Goal: Task Accomplishment & Management: Complete application form

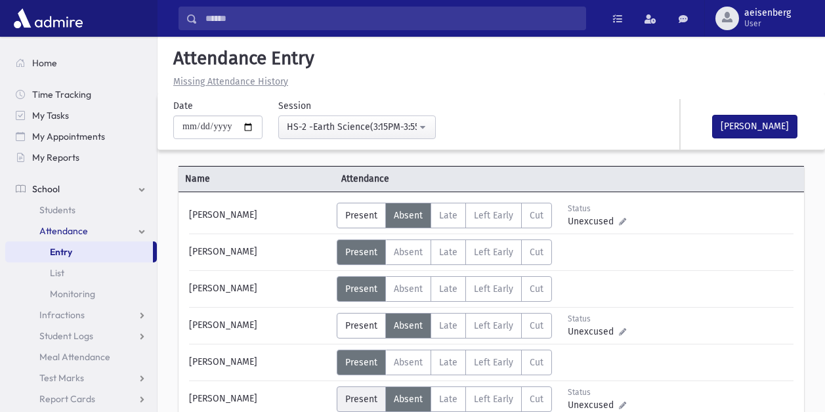
scroll to position [124, 0]
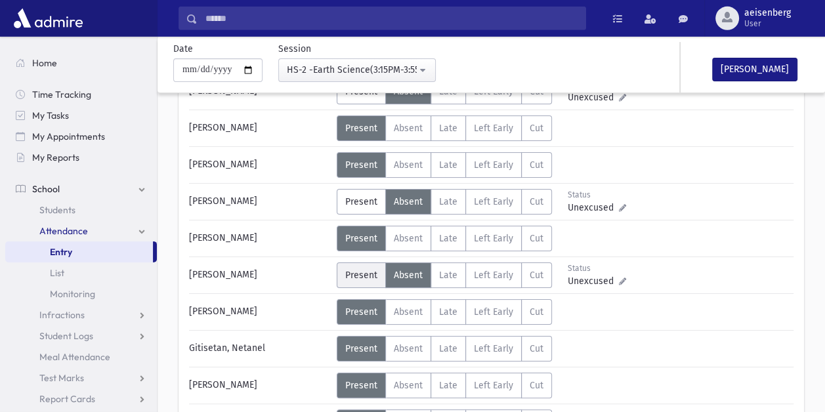
click at [365, 275] on span "Present" at bounding box center [361, 275] width 32 height 11
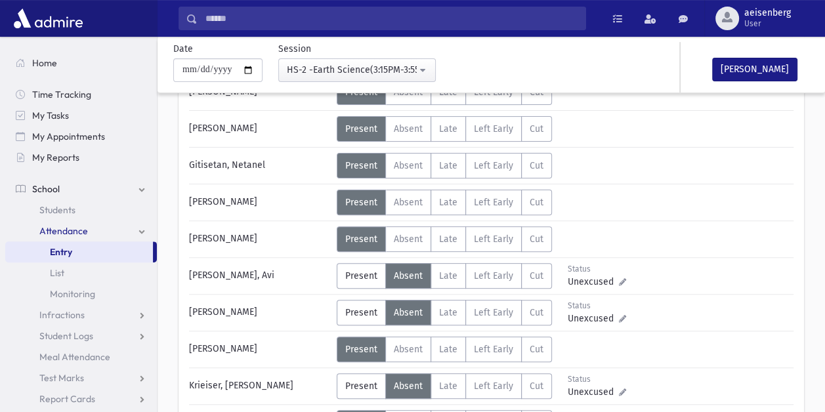
scroll to position [310, 0]
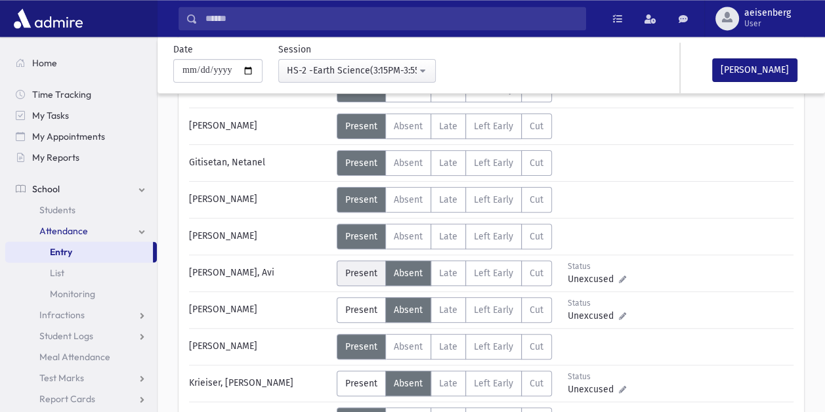
click at [362, 272] on span "Present" at bounding box center [361, 273] width 32 height 11
click at [362, 306] on span "Present" at bounding box center [361, 309] width 32 height 11
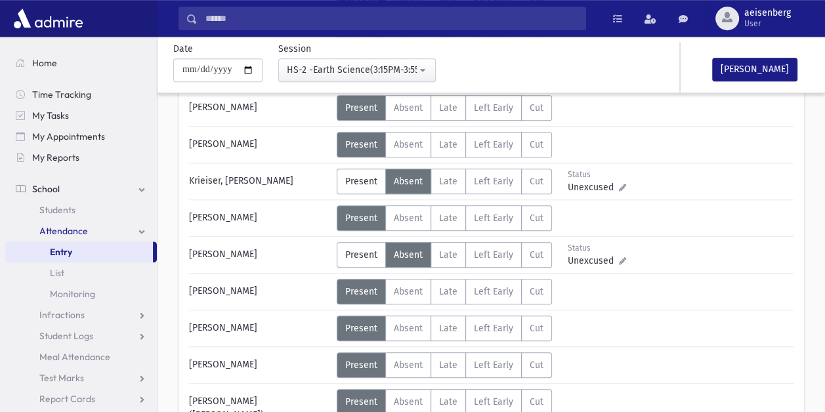
scroll to position [516, 0]
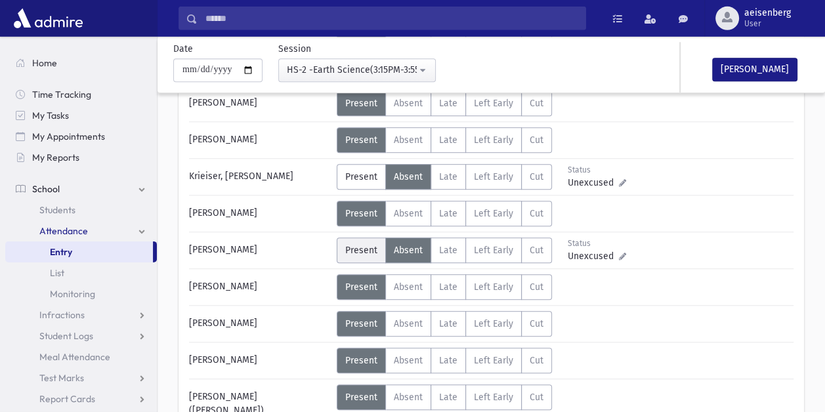
click at [351, 251] on span "Present" at bounding box center [361, 250] width 32 height 11
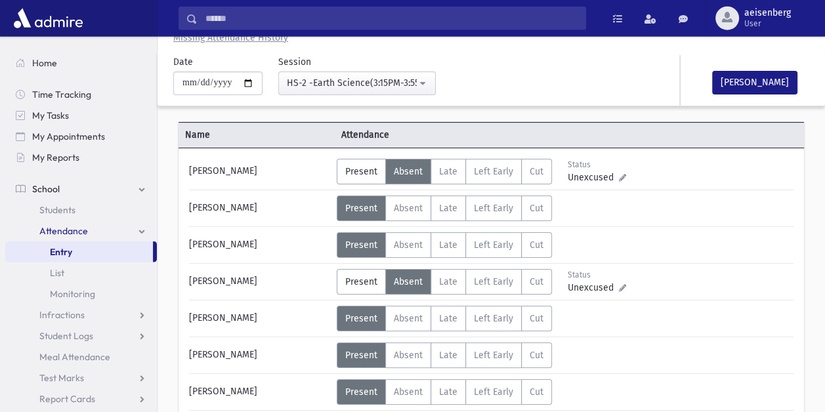
scroll to position [0, 0]
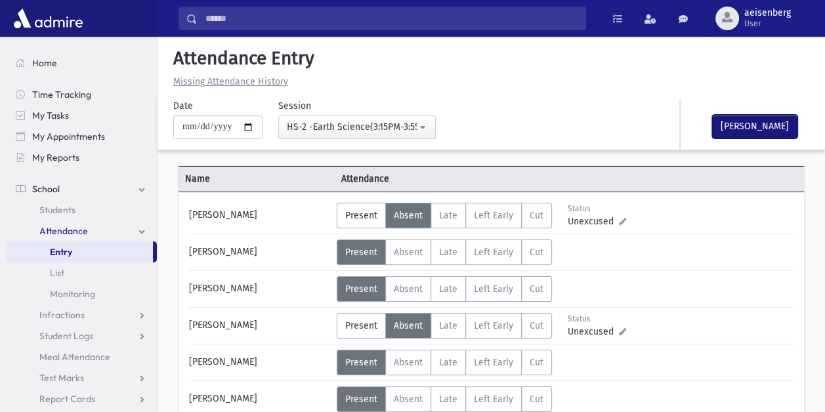
click at [752, 121] on button "[PERSON_NAME]" at bounding box center [754, 127] width 85 height 24
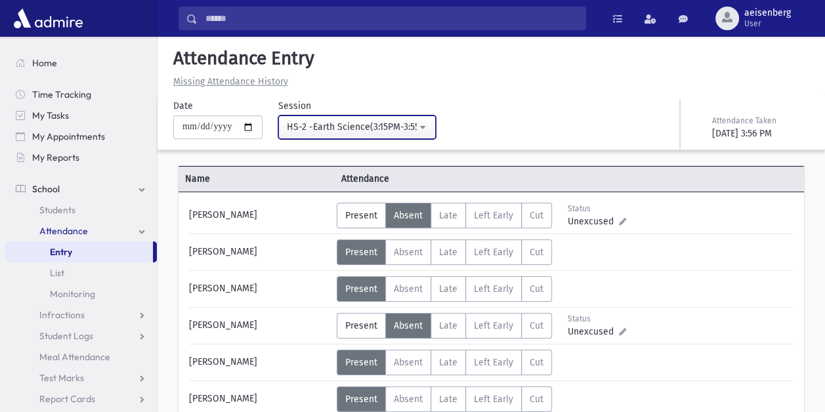
click at [426, 129] on button "HS-2 -Earth Science(3:15PM-3:55PM)" at bounding box center [356, 127] width 157 height 24
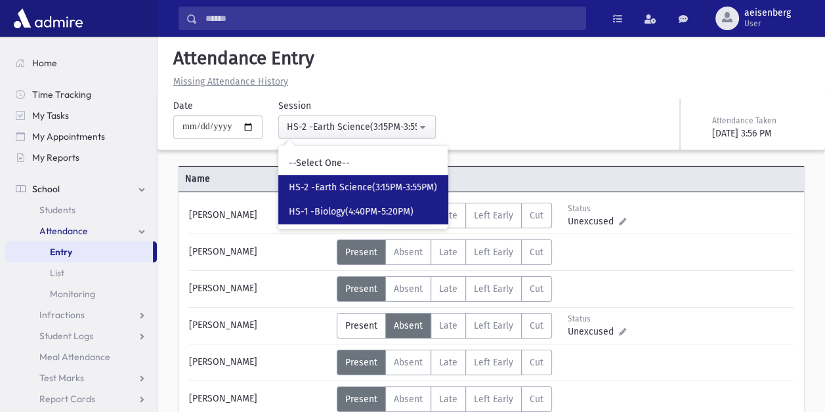
click at [348, 205] on span "HS-1 -Biology(4:40PM-5:20PM)" at bounding box center [351, 211] width 125 height 13
select select "****"
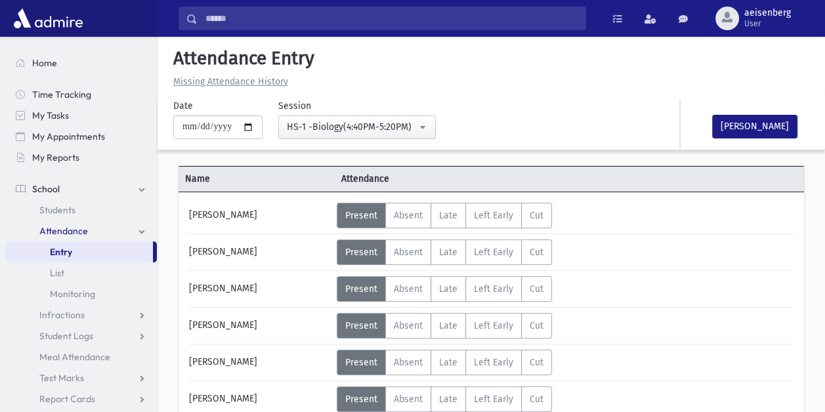
click at [732, 59] on h5 "Attendance Entry" at bounding box center [491, 58] width 646 height 22
click at [410, 254] on span "Absent" at bounding box center [408, 252] width 29 height 11
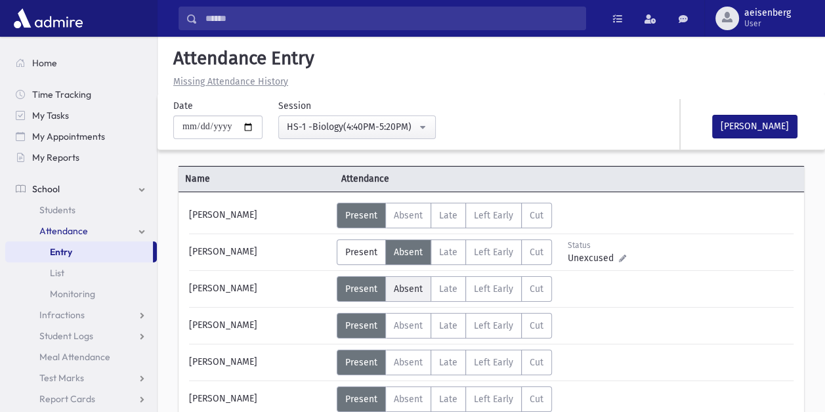
click at [413, 290] on span "Absent" at bounding box center [408, 288] width 29 height 11
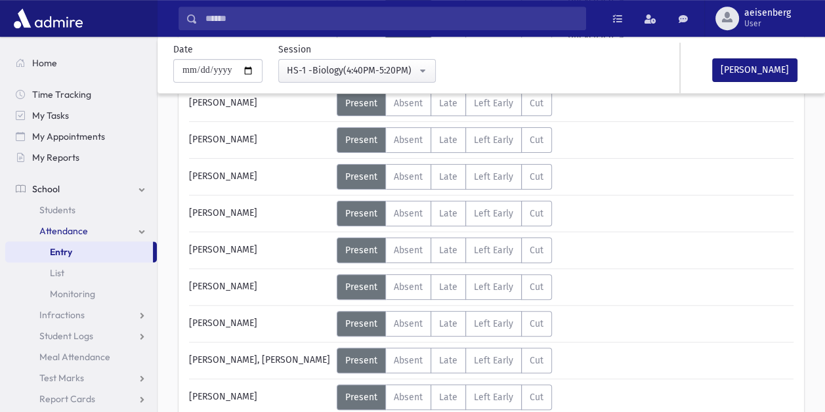
scroll to position [260, 0]
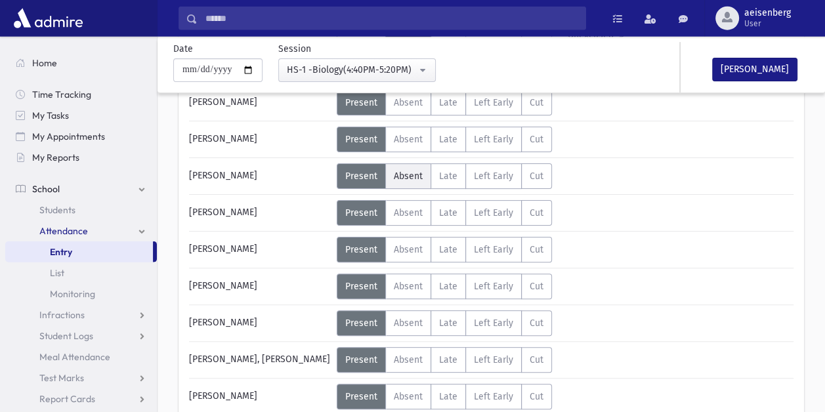
click at [411, 176] on span "Absent" at bounding box center [408, 176] width 29 height 11
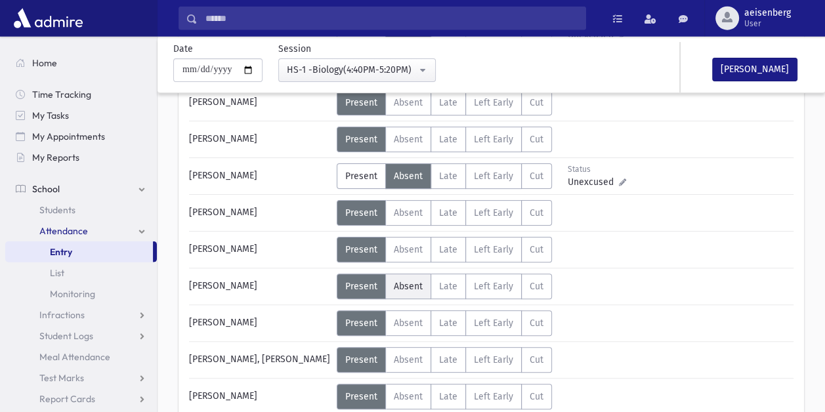
click at [410, 286] on span "Absent" at bounding box center [408, 286] width 29 height 11
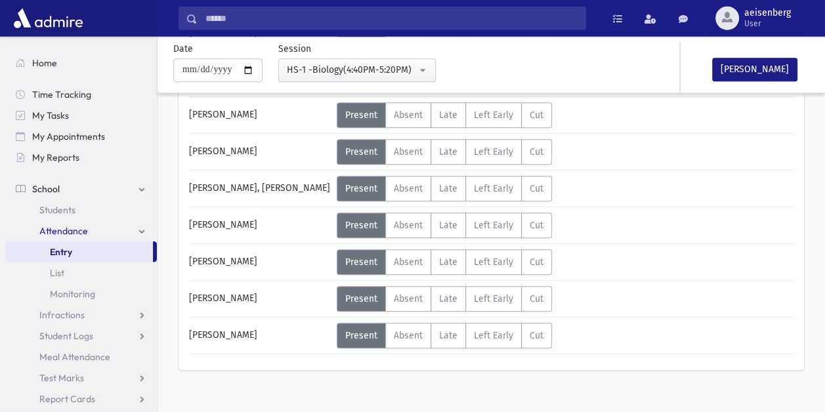
scroll to position [664, 0]
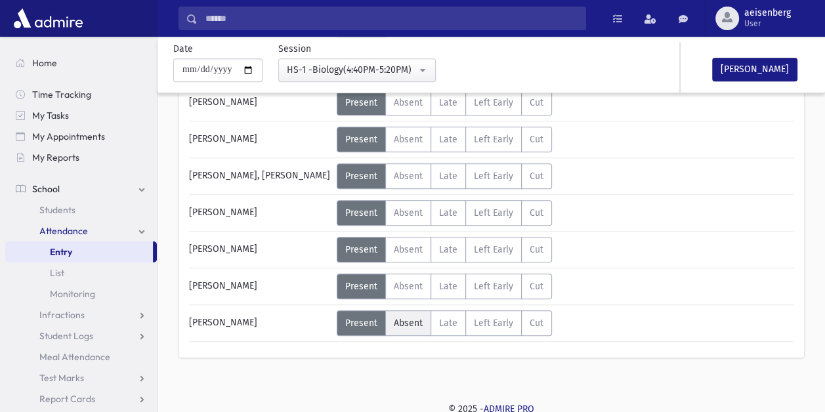
click at [413, 323] on span "Absent" at bounding box center [408, 323] width 29 height 11
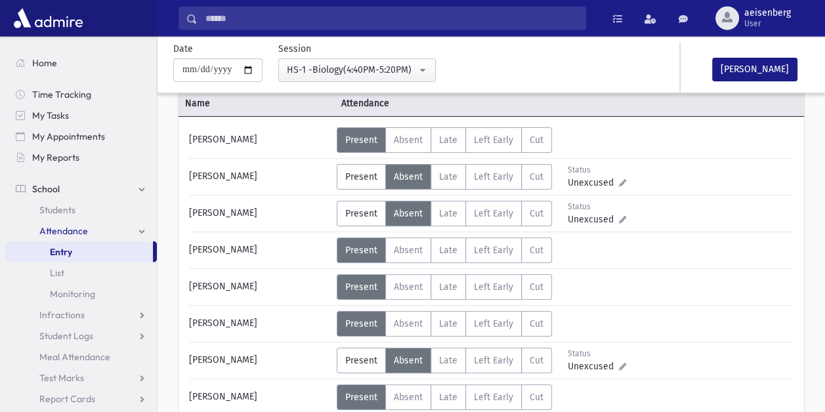
scroll to position [72, 0]
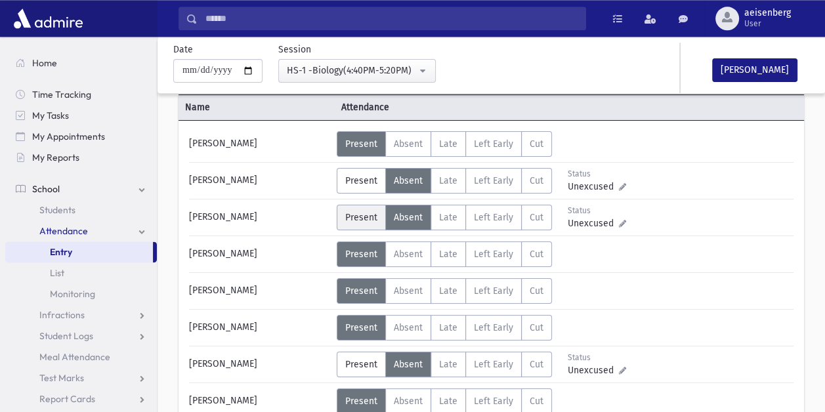
click at [358, 217] on span "Present" at bounding box center [361, 217] width 32 height 11
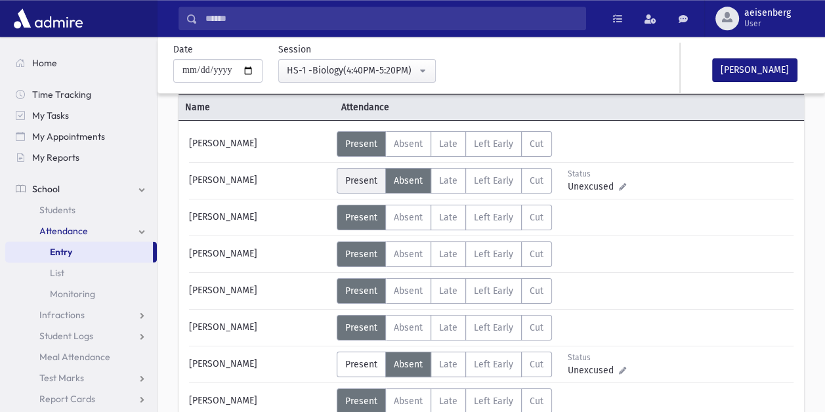
click at [365, 176] on span "Present" at bounding box center [361, 180] width 32 height 11
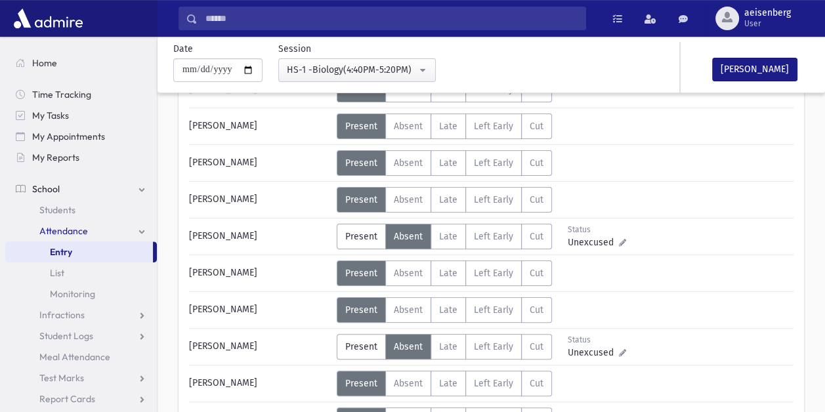
scroll to position [213, 0]
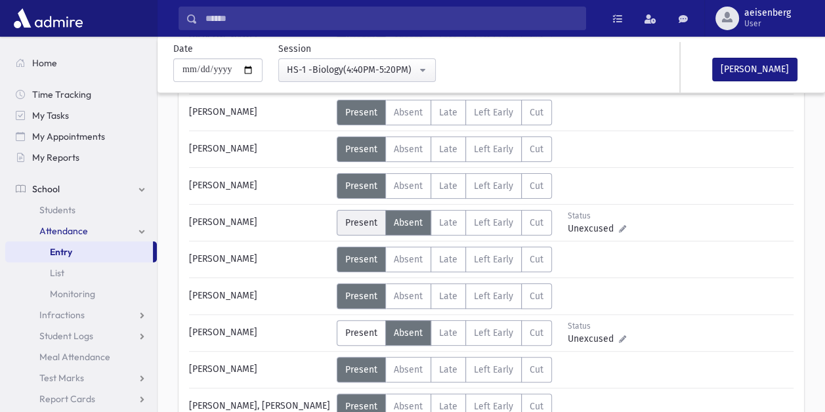
click at [354, 222] on span "Present" at bounding box center [361, 222] width 32 height 11
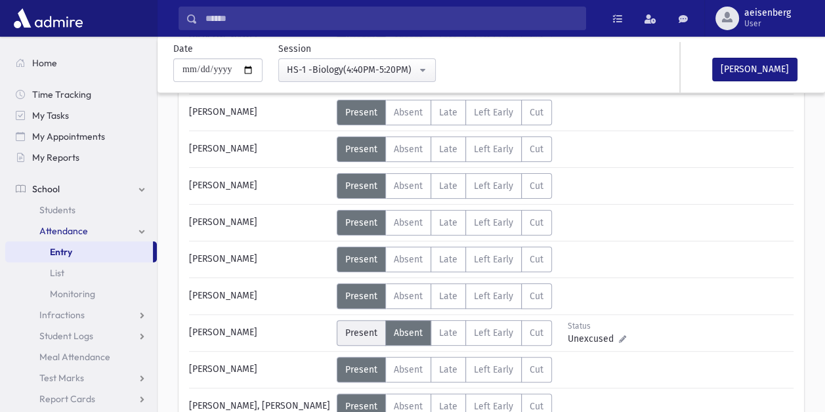
click at [358, 327] on span "Present" at bounding box center [361, 332] width 32 height 11
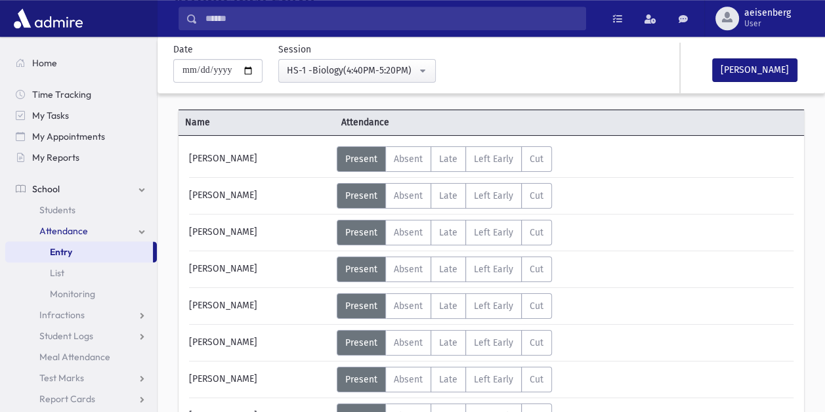
scroll to position [41, 0]
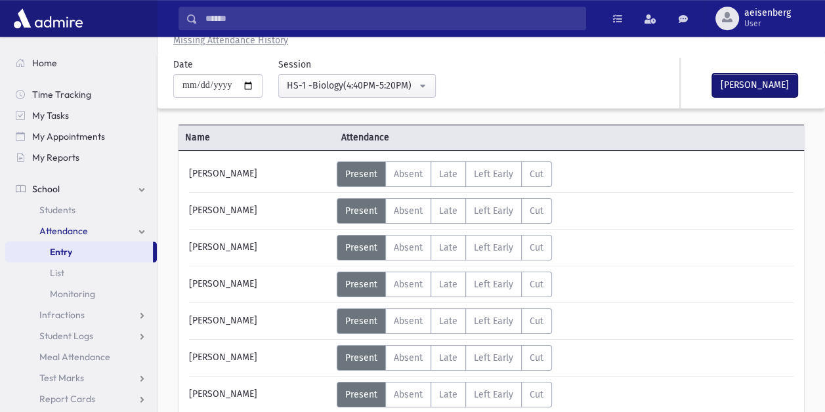
click at [745, 85] on button "[PERSON_NAME]" at bounding box center [754, 85] width 85 height 24
